Goal: Check status: Check status

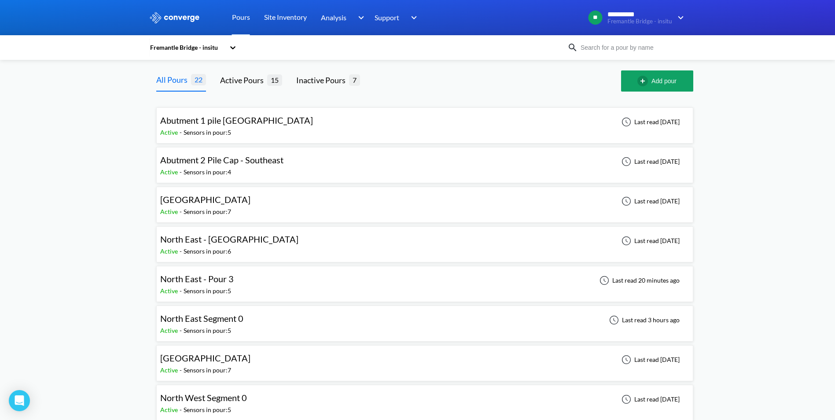
click at [221, 324] on span "North East Segment 0" at bounding box center [201, 318] width 83 height 11
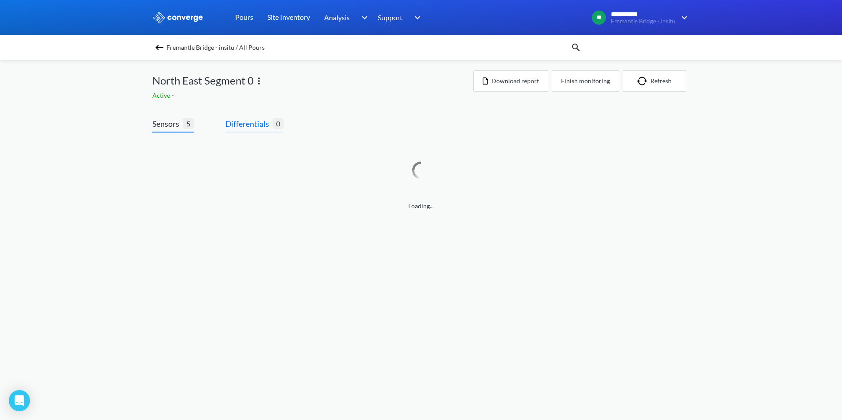
click at [256, 118] on span "Differentials" at bounding box center [248, 124] width 47 height 12
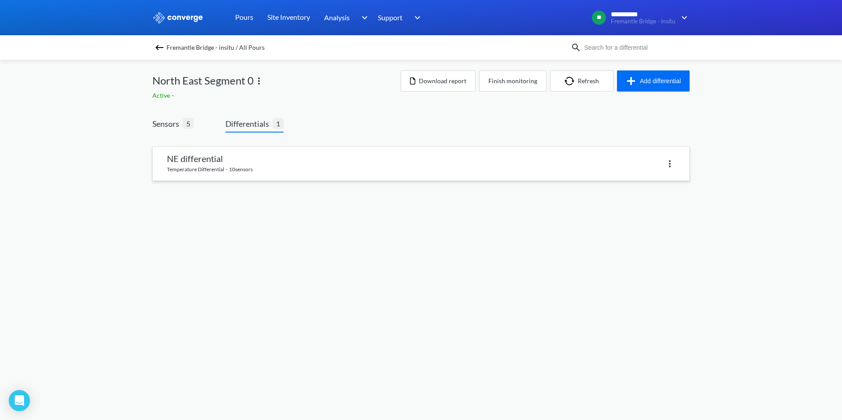
click at [288, 163] on link at bounding box center [421, 163] width 536 height 33
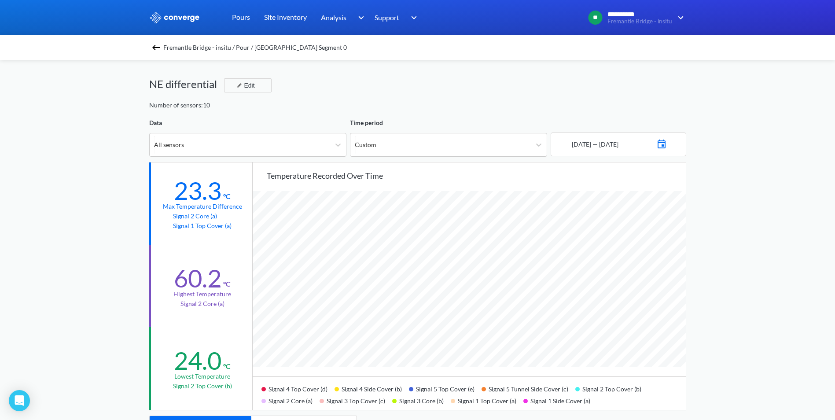
click at [159, 48] on img at bounding box center [156, 47] width 11 height 11
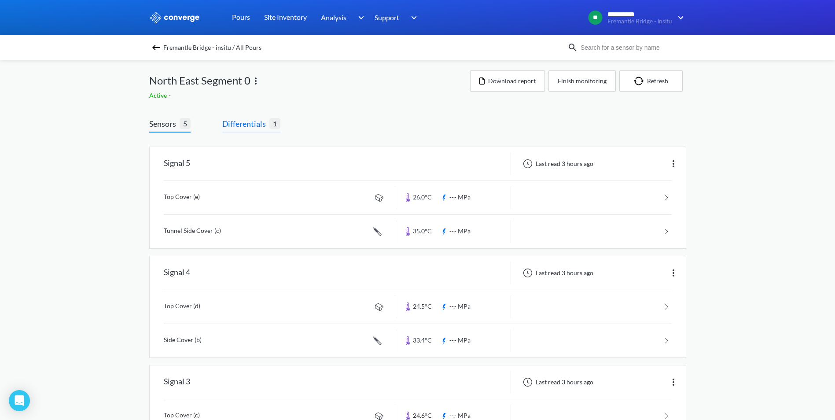
click at [247, 128] on span "Differentials" at bounding box center [245, 124] width 47 height 12
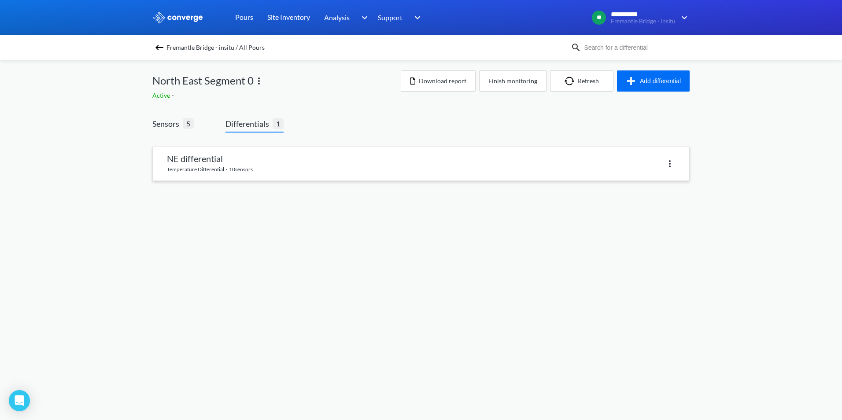
click at [330, 168] on link at bounding box center [421, 163] width 536 height 33
